Goal: Use online tool/utility: Utilize a website feature to perform a specific function

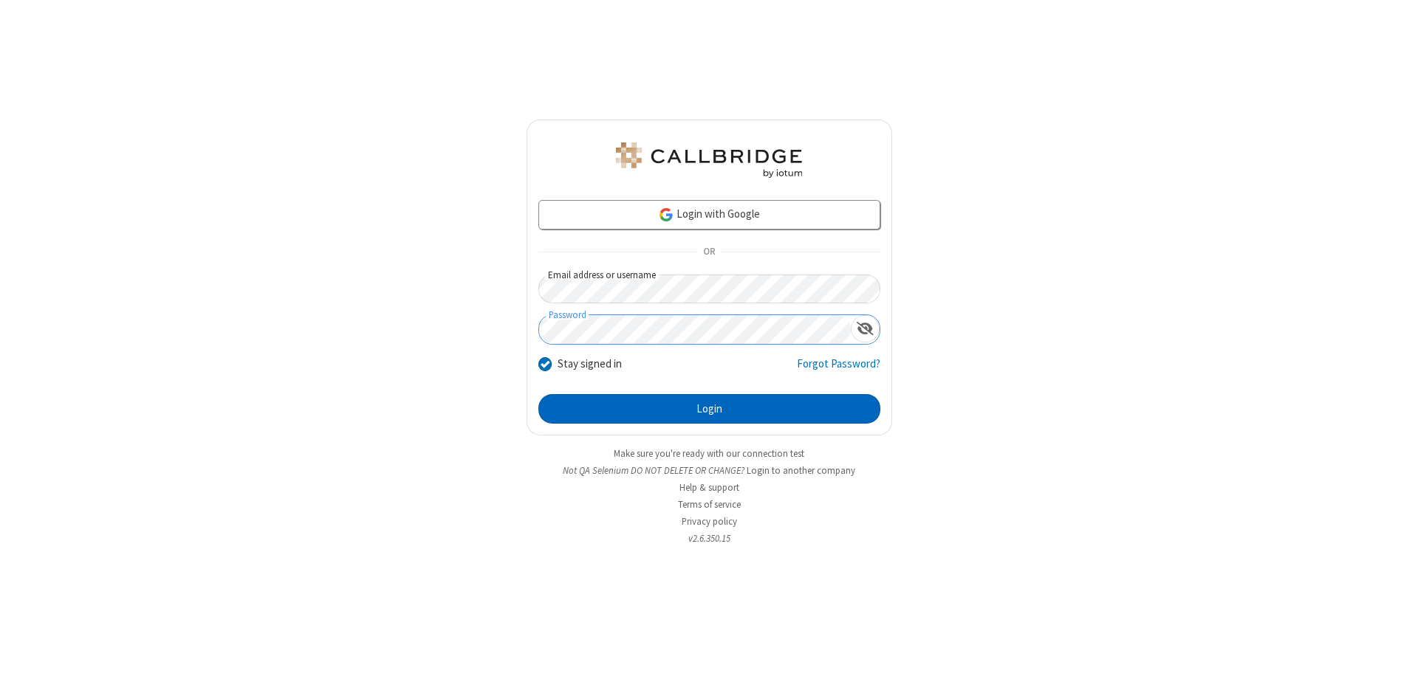
click at [709, 409] on button "Login" at bounding box center [709, 409] width 342 height 30
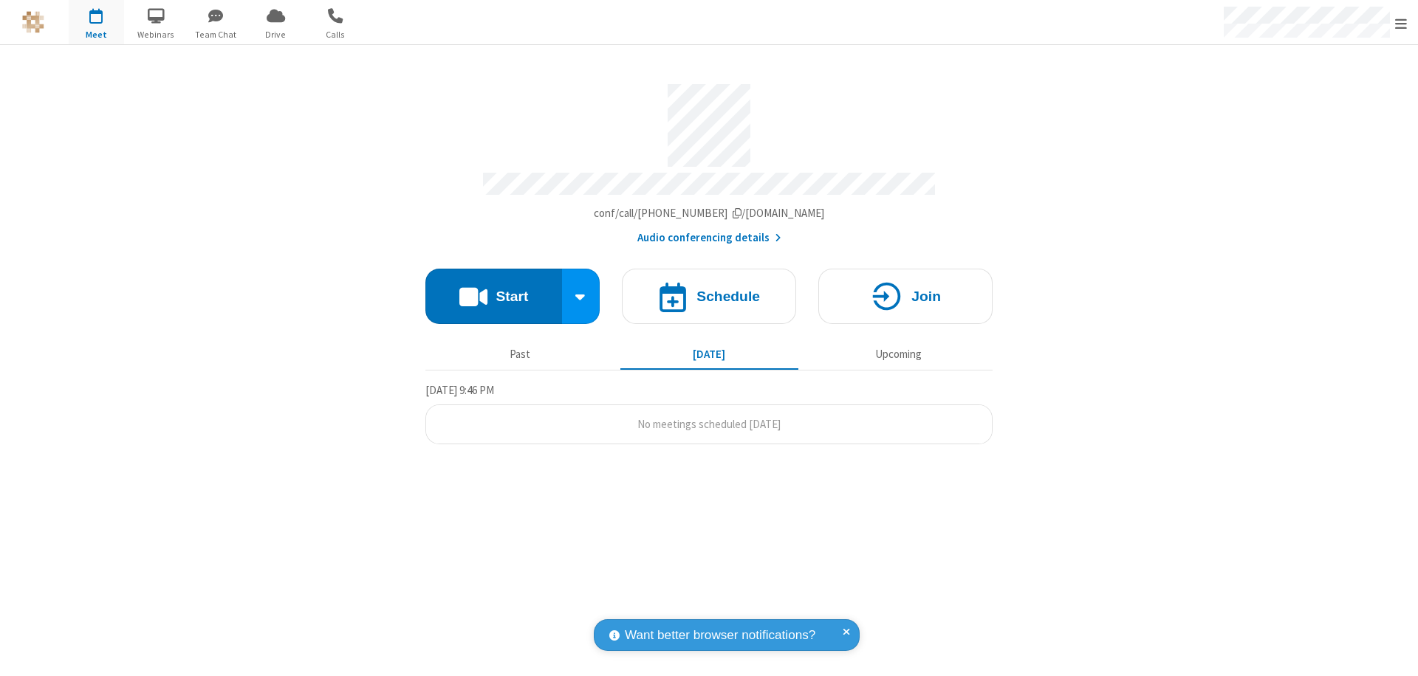
click at [493, 289] on button "Start" at bounding box center [493, 296] width 137 height 55
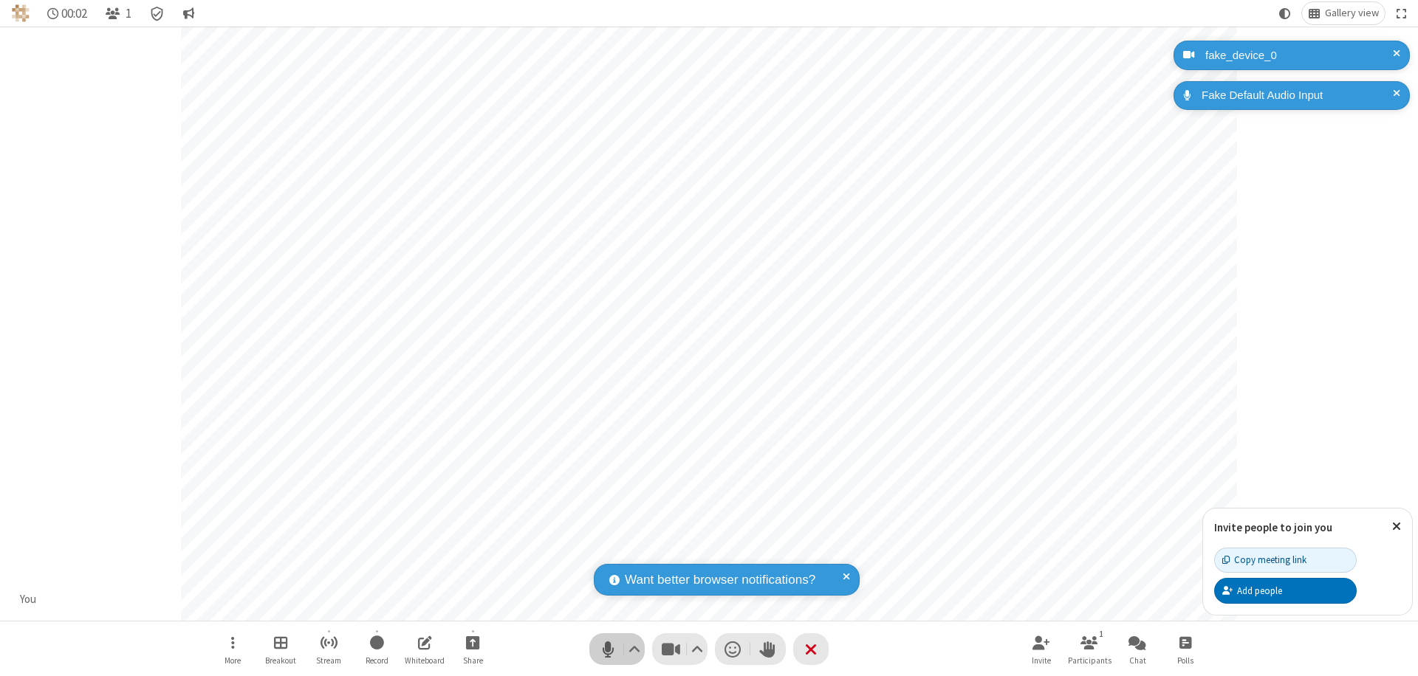
click at [608, 649] on span "Mute (⌘+Shift+A)" at bounding box center [608, 649] width 22 height 21
click at [608, 649] on span "Unmute (⌘+Shift+A)" at bounding box center [608, 649] width 22 height 21
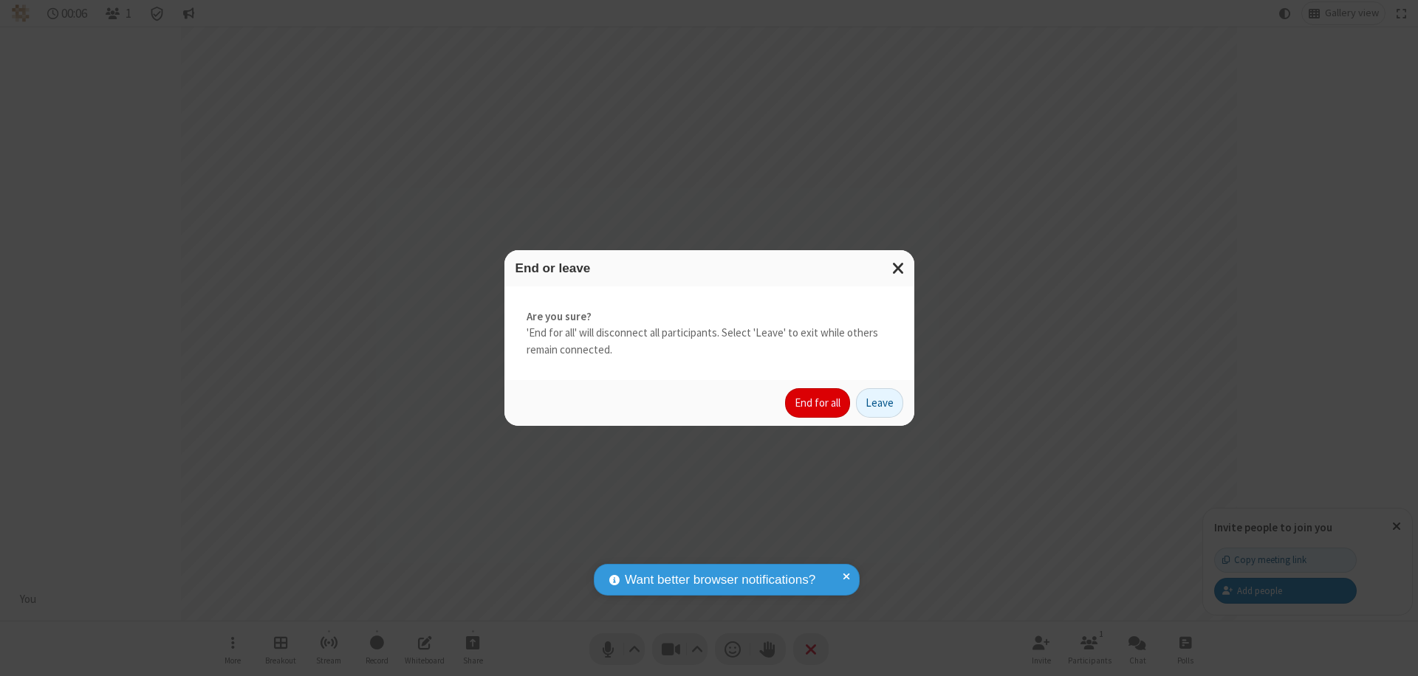
click at [818, 403] on button "End for all" at bounding box center [817, 403] width 65 height 30
